Goal: Task Accomplishment & Management: Manage account settings

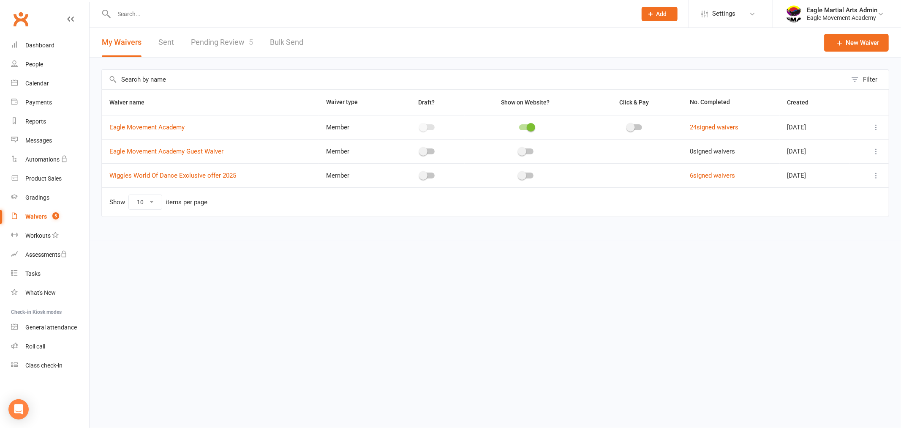
click at [144, 11] on input "text" at bounding box center [371, 14] width 519 height 12
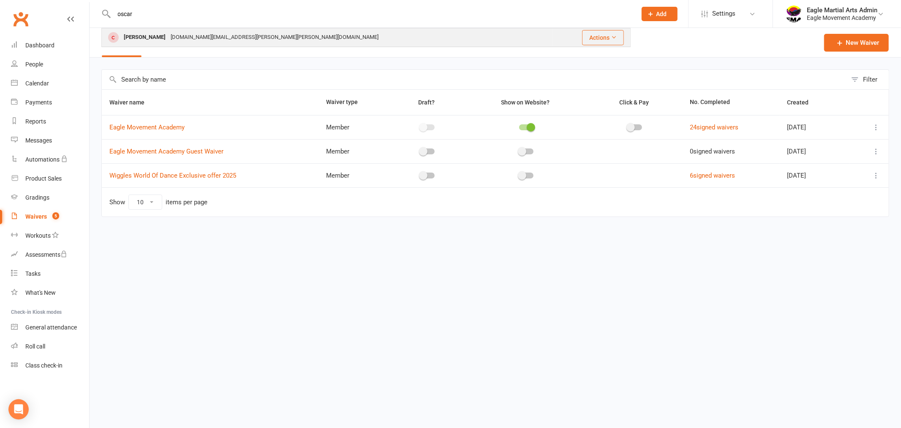
type input "oscar"
click at [148, 40] on div "[PERSON_NAME]" at bounding box center [144, 37] width 47 height 12
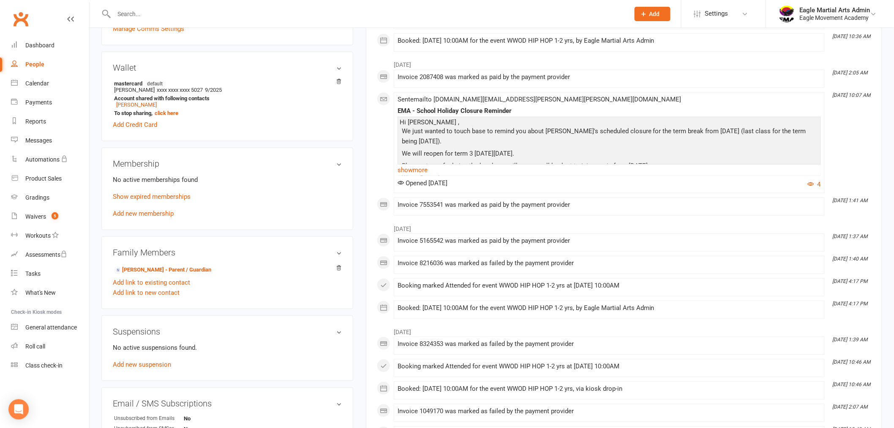
scroll to position [235, 0]
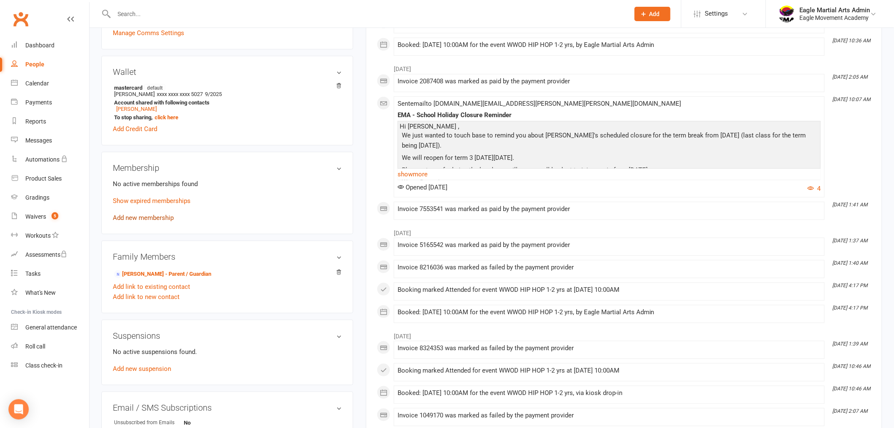
click at [163, 214] on link "Add new membership" at bounding box center [143, 218] width 61 height 8
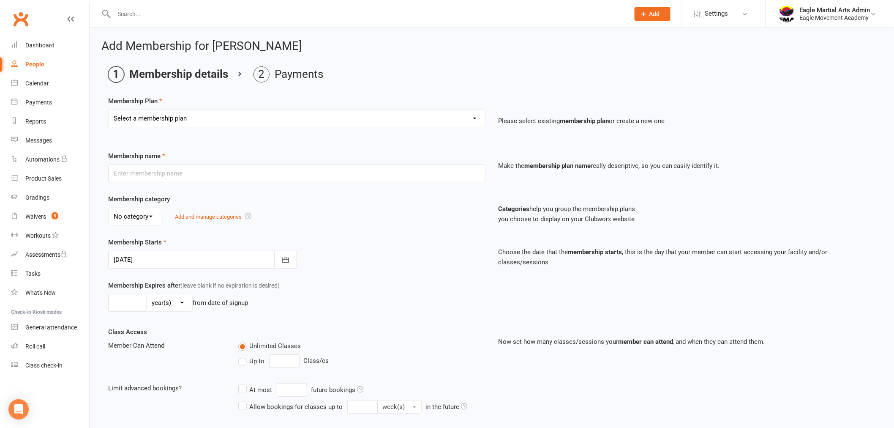
click at [244, 117] on select "Select a membership plan Create new Membership Plan WWOD Wiglets 1-2yrs WWOD Li…" at bounding box center [297, 118] width 376 height 17
select select "1"
click at [109, 110] on select "Select a membership plan Create new Membership Plan WWOD Wiglets 1-2yrs WWOD Li…" at bounding box center [297, 118] width 376 height 17
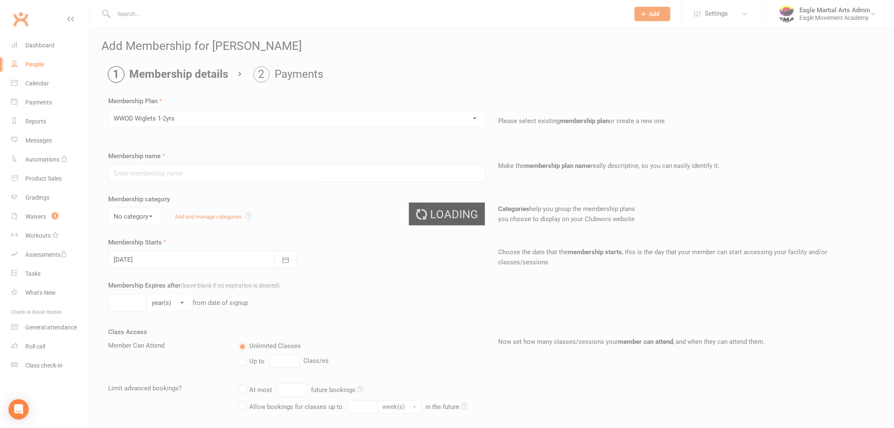
type input "WWOD Wiglets 1-2yrs"
select select "1"
type input "0"
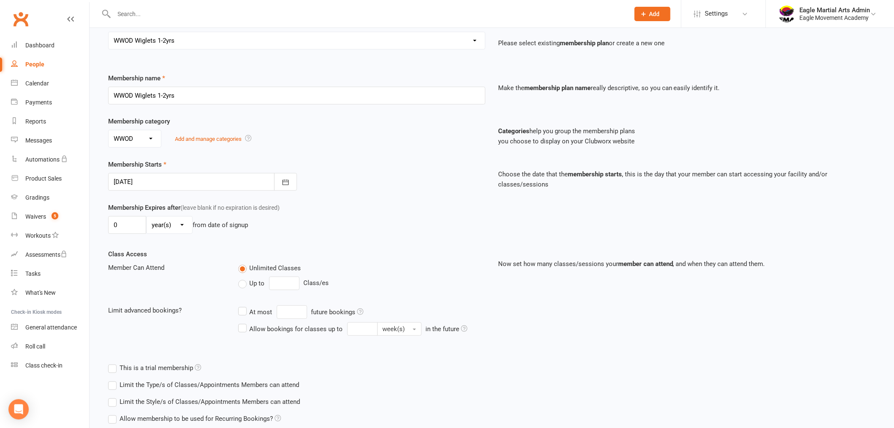
scroll to position [148, 0]
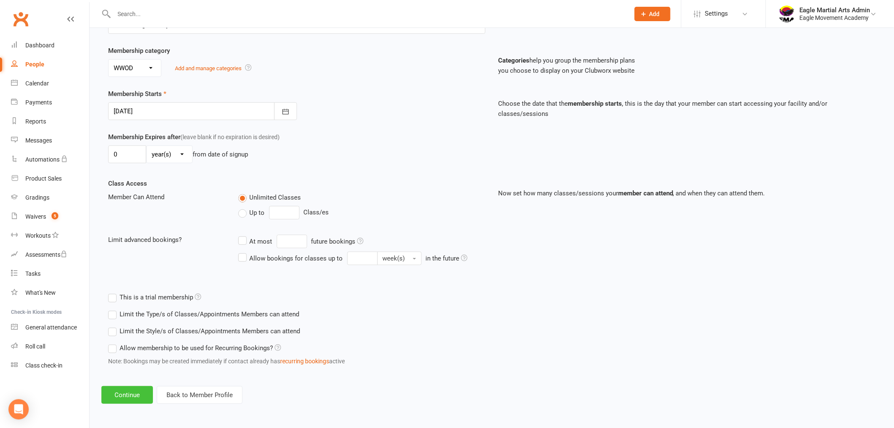
click at [137, 396] on button "Continue" at bounding box center [127, 395] width 52 height 18
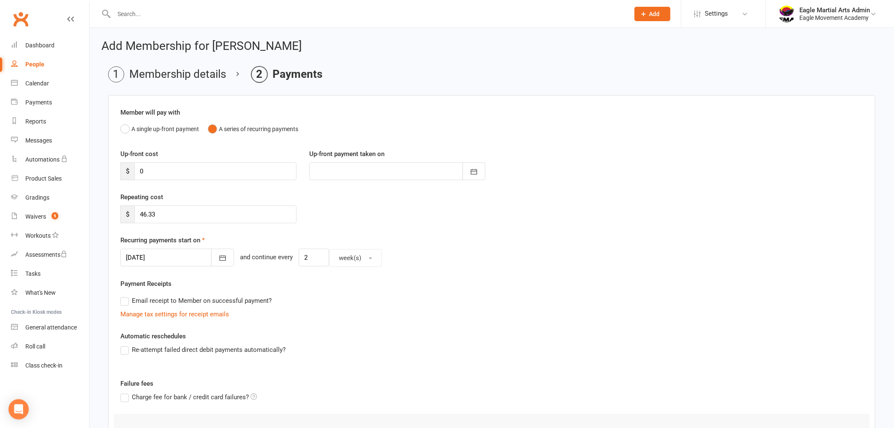
click at [166, 254] on div at bounding box center [177, 257] width 114 height 18
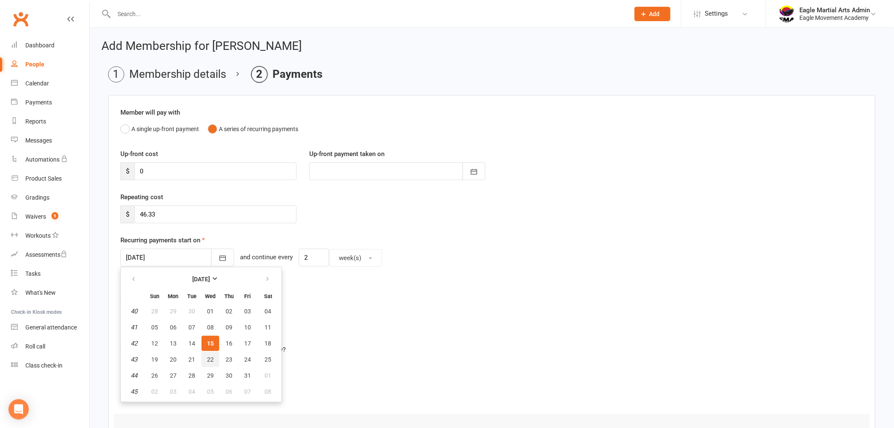
click at [210, 360] on span "22" at bounding box center [210, 359] width 7 height 7
type input "[DATE]"
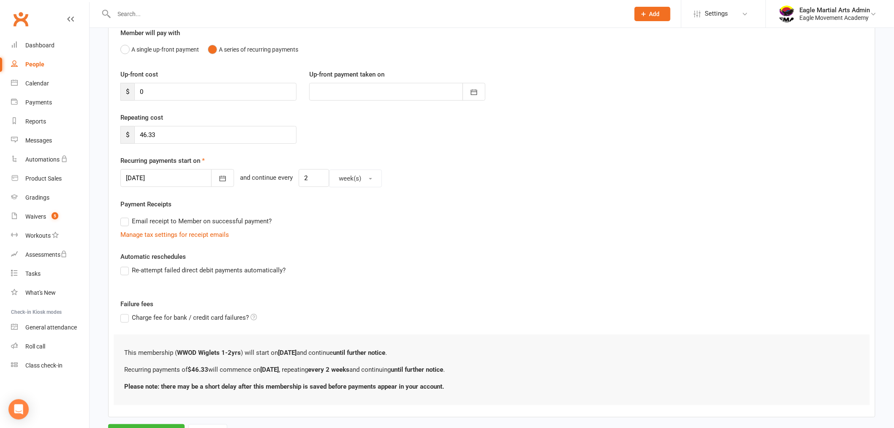
scroll to position [119, 0]
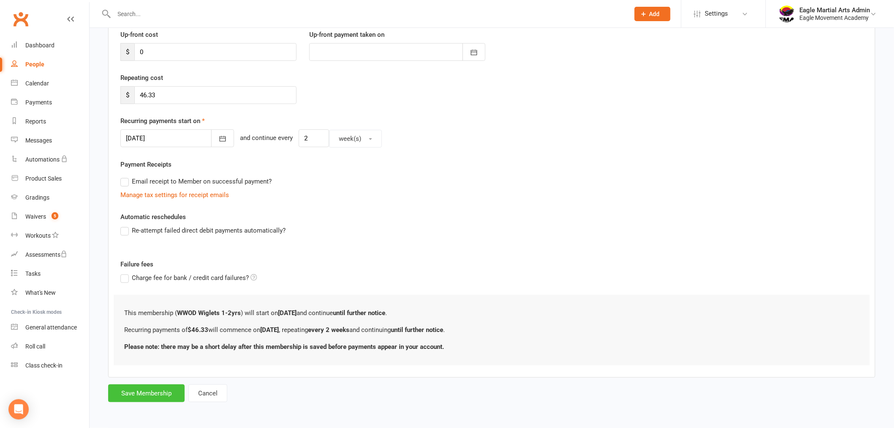
click at [138, 394] on button "Save Membership" at bounding box center [146, 393] width 76 height 18
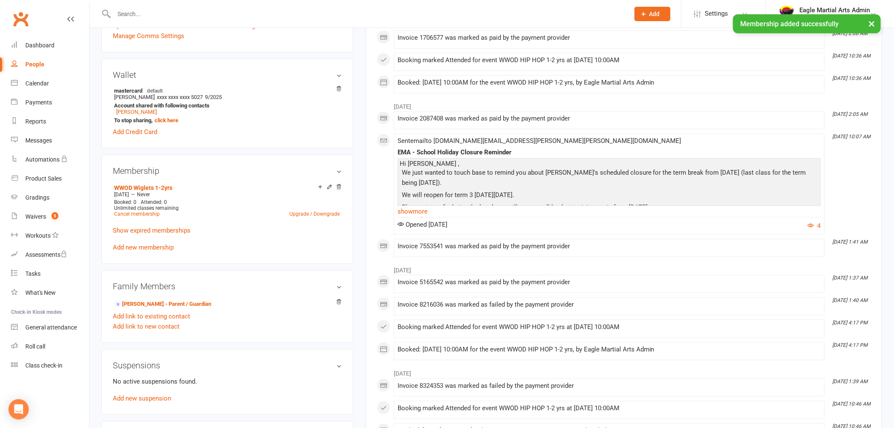
scroll to position [141, 0]
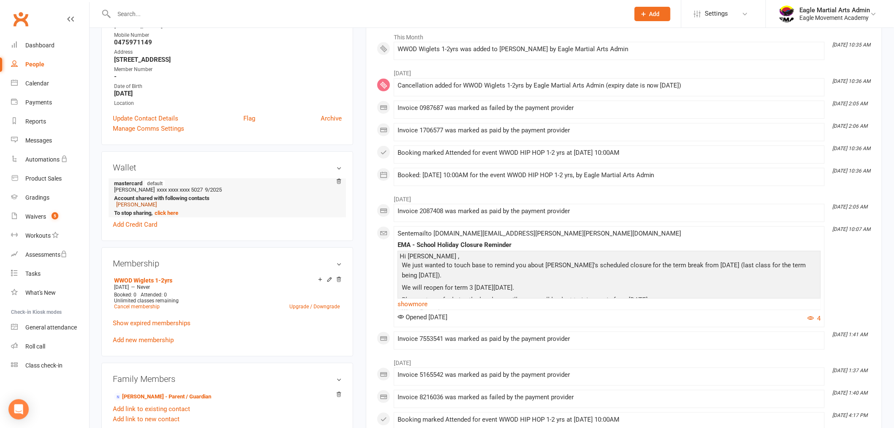
click at [128, 201] on link "[PERSON_NAME]" at bounding box center [136, 204] width 41 height 6
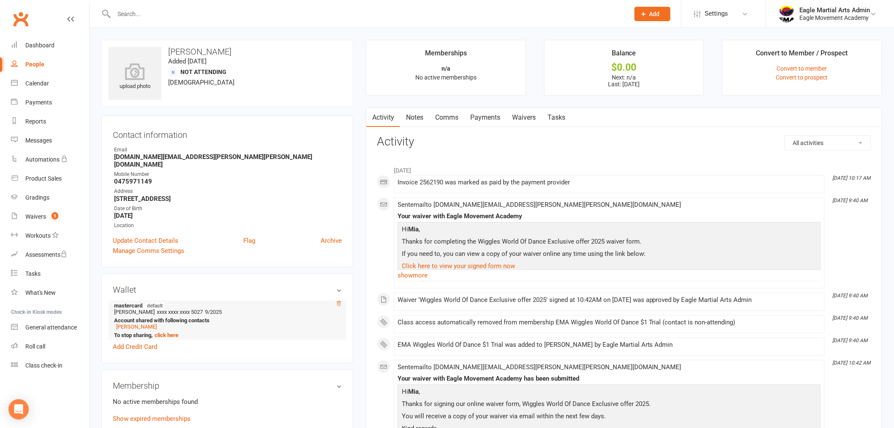
click at [339, 300] on icon at bounding box center [339, 303] width 6 height 6
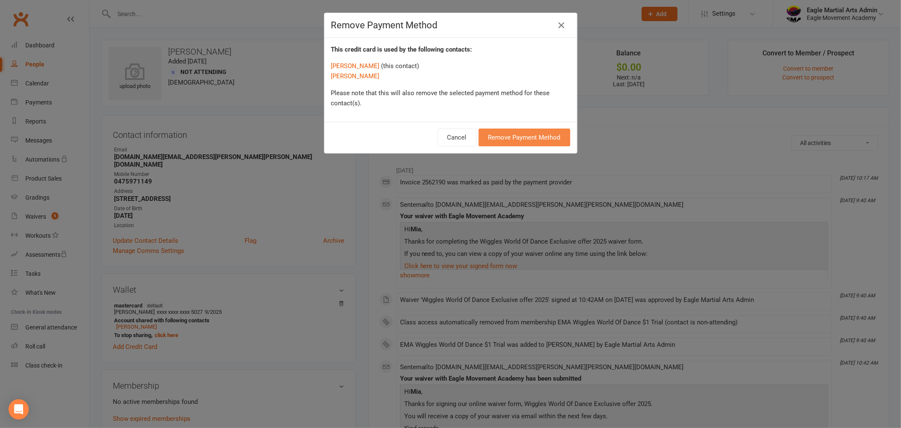
click at [514, 132] on button "Remove Payment Method" at bounding box center [525, 137] width 92 height 18
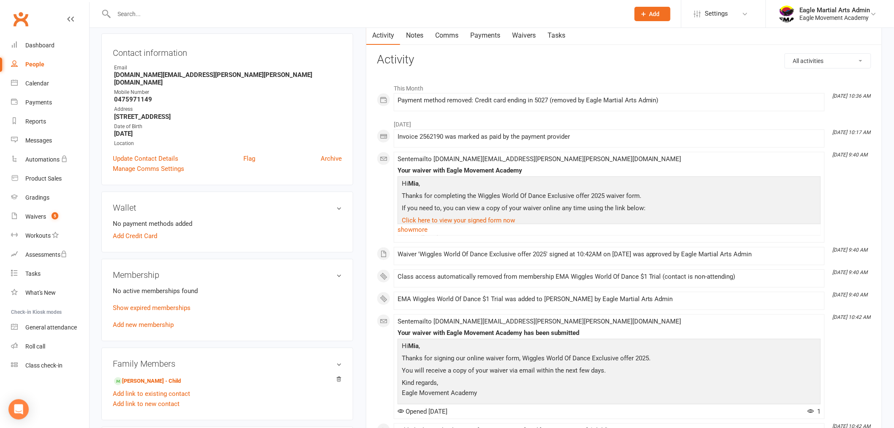
scroll to position [94, 0]
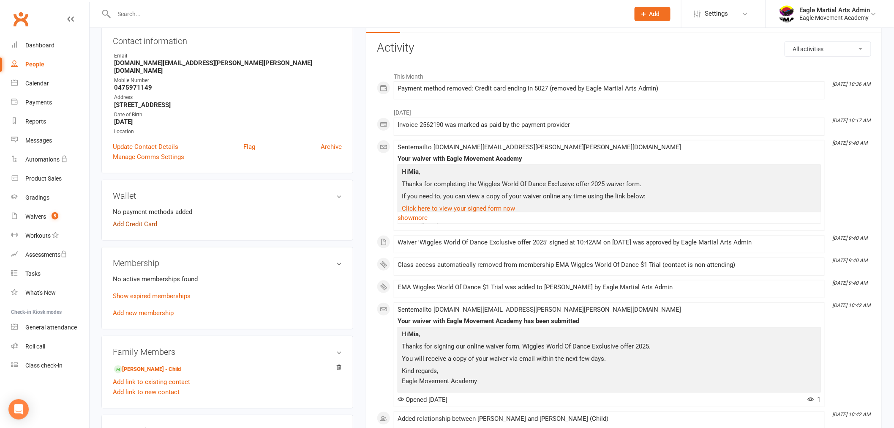
click at [150, 219] on link "Add Credit Card" at bounding box center [135, 224] width 44 height 10
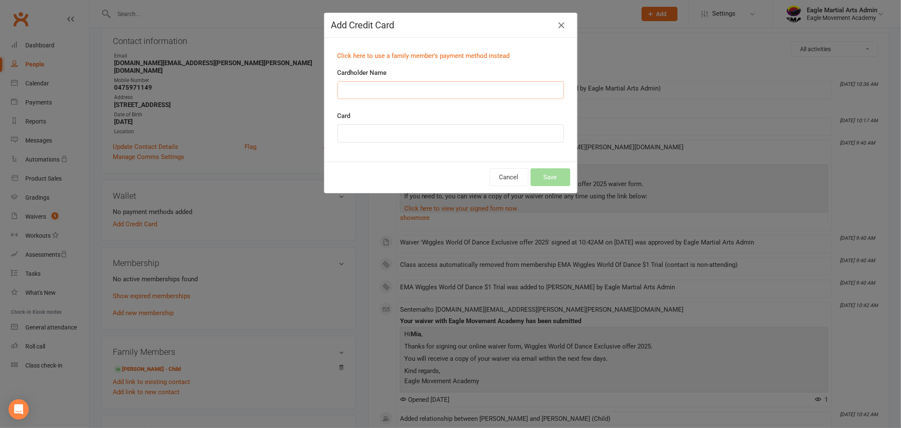
click at [383, 92] on input "Cardholder Name" at bounding box center [451, 90] width 226 height 18
type input "[PERSON_NAME]"
click at [489, 113] on div "Card" at bounding box center [451, 127] width 226 height 32
click at [371, 87] on input "[PERSON_NAME]" at bounding box center [451, 90] width 226 height 18
click at [371, 138] on div at bounding box center [451, 133] width 226 height 18
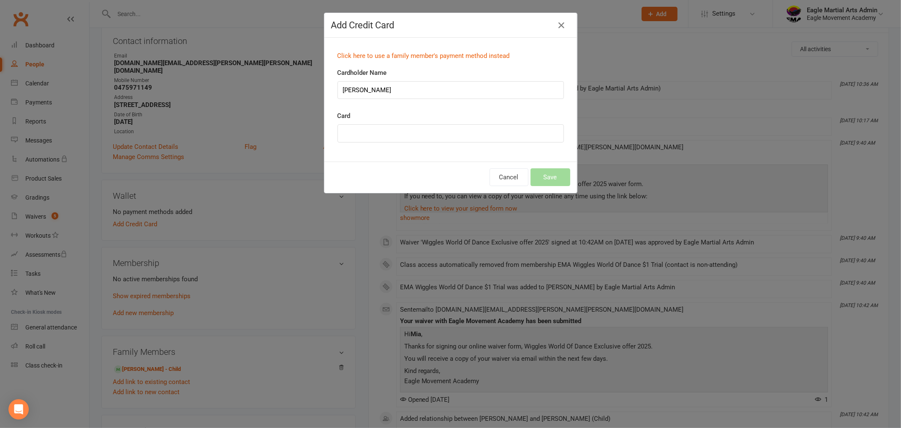
click at [376, 126] on div at bounding box center [451, 133] width 226 height 18
click at [389, 103] on div "Cardholder Name [PERSON_NAME]" at bounding box center [450, 89] width 239 height 43
click at [388, 125] on div at bounding box center [451, 133] width 226 height 18
click at [546, 175] on button "Save" at bounding box center [551, 177] width 40 height 18
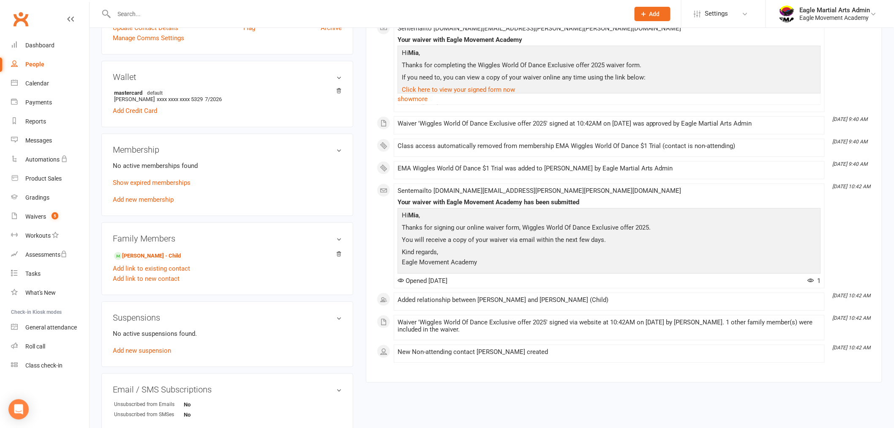
scroll to position [235, 0]
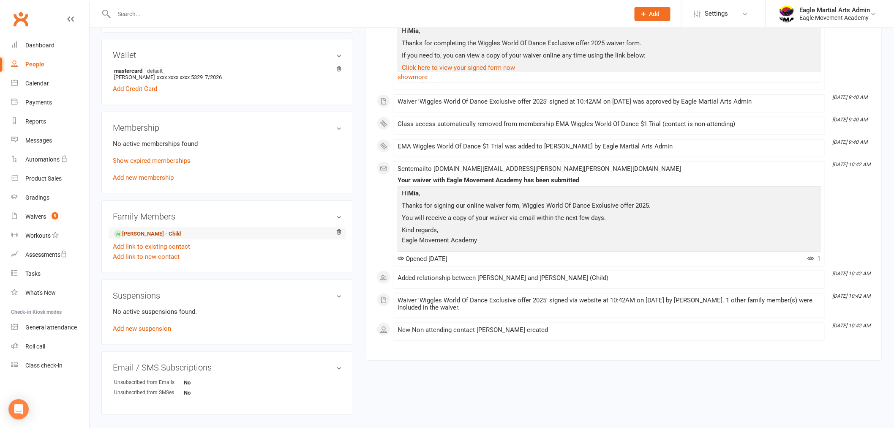
click at [157, 229] on link "[PERSON_NAME] - Child" at bounding box center [147, 233] width 67 height 9
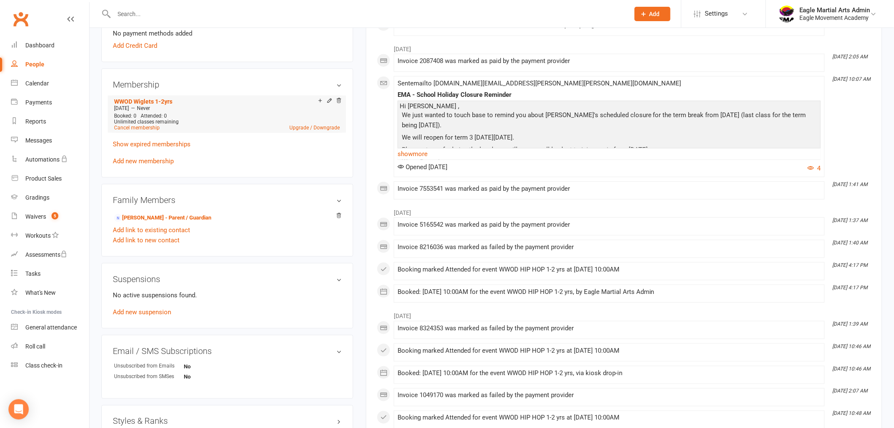
scroll to position [188, 0]
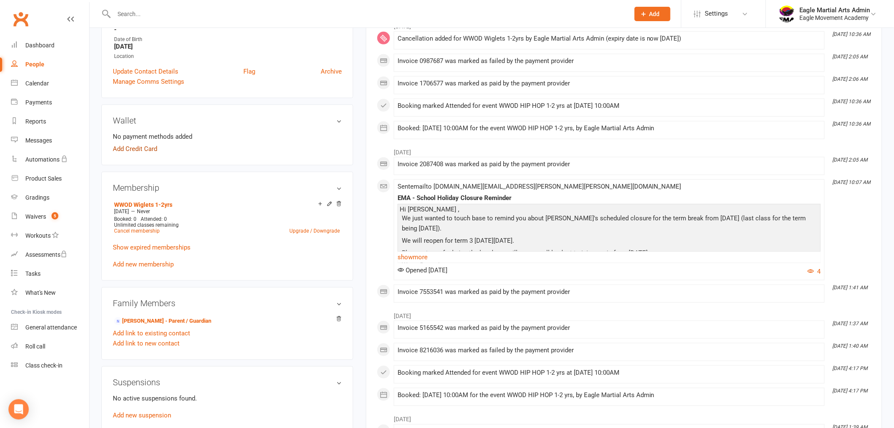
click at [137, 144] on link "Add Credit Card" at bounding box center [135, 149] width 44 height 10
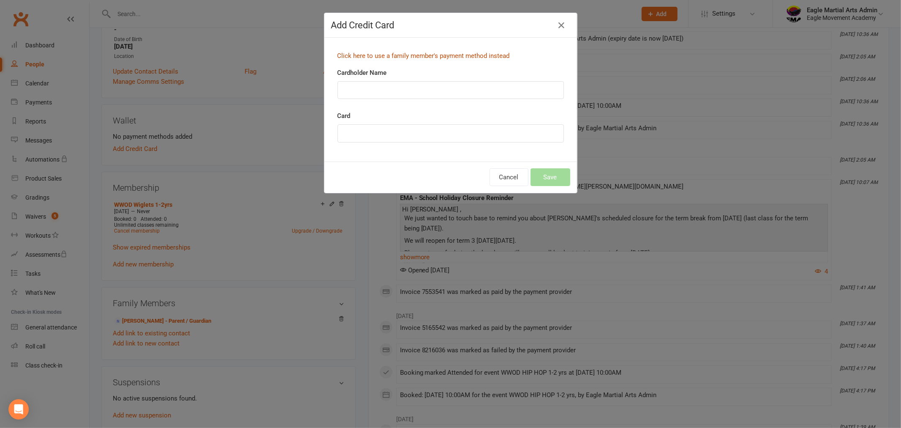
click at [423, 55] on link "Click here to use a family member's payment method instead" at bounding box center [424, 56] width 172 height 8
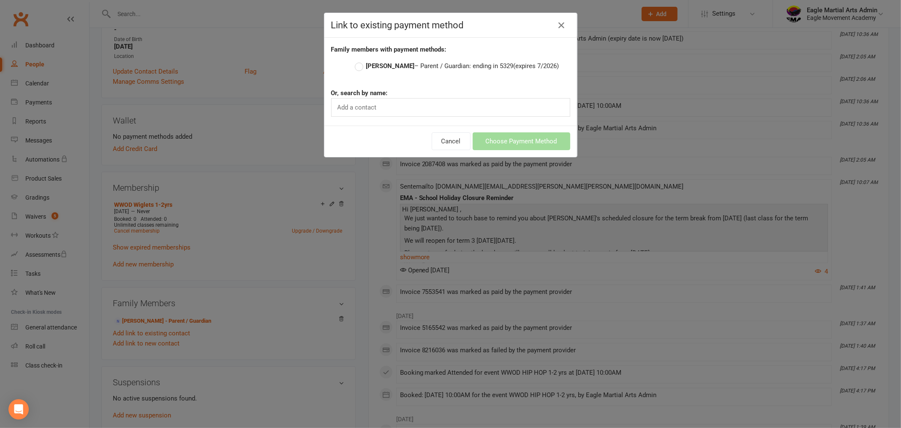
click at [380, 64] on strong "[PERSON_NAME]" at bounding box center [390, 66] width 49 height 8
click at [360, 61] on input "[PERSON_NAME] – Parent / Guardian: ending in 5329 (expires 7/2026)" at bounding box center [357, 61] width 5 height 0
click at [530, 142] on button "Choose Payment Method" at bounding box center [522, 141] width 98 height 18
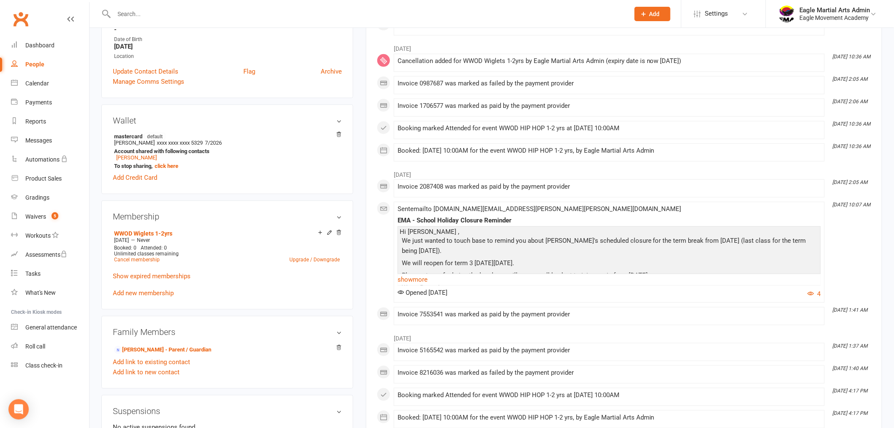
click at [354, 187] on div "upload photo [PERSON_NAME] Activated [DATE] Added [DATE] Active member [DEMOGRA…" at bounding box center [227, 243] width 265 height 782
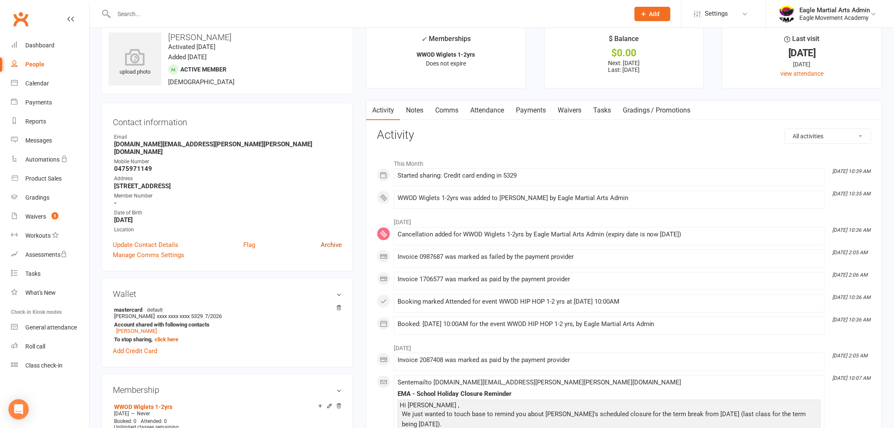
scroll to position [0, 0]
